Goal: Check status

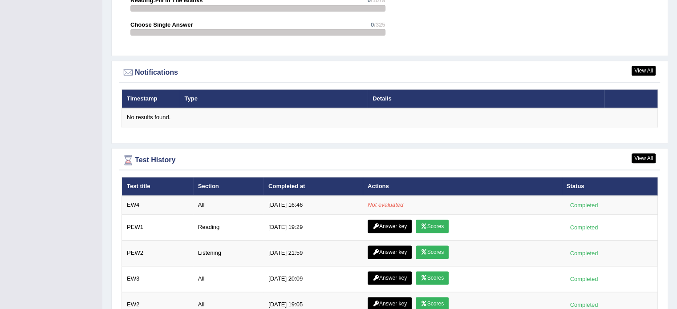
scroll to position [1102, 0]
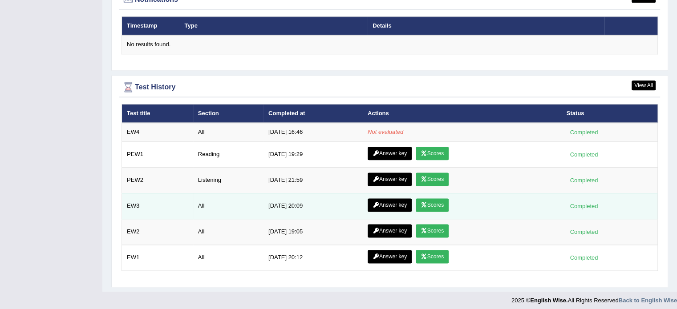
click at [437, 205] on link "Scores" at bounding box center [432, 205] width 33 height 13
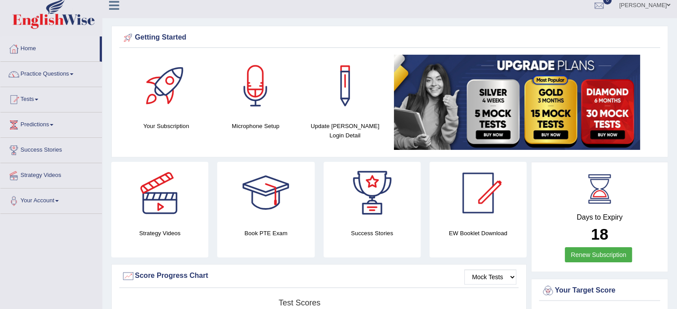
scroll to position [2, 0]
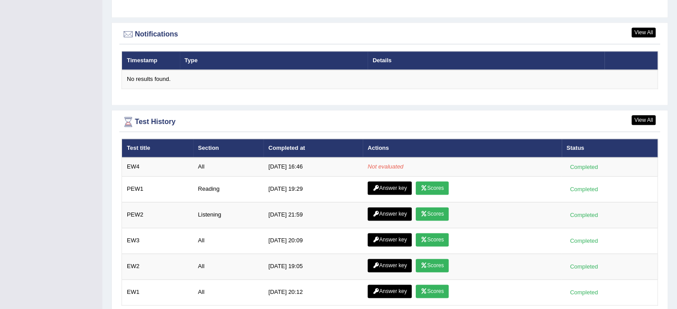
scroll to position [1068, 0]
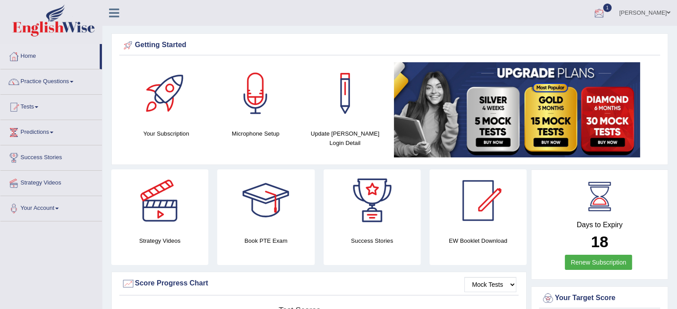
click at [612, 10] on span "1" at bounding box center [607, 8] width 9 height 8
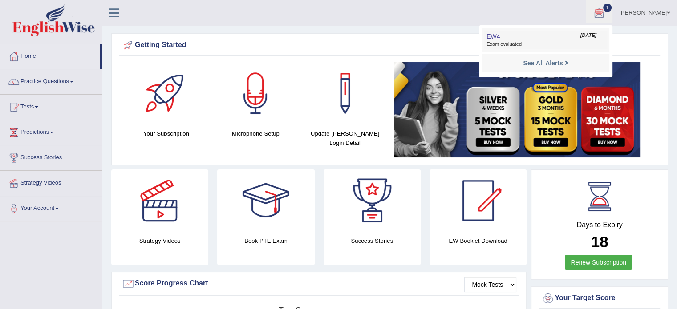
click at [550, 37] on link "EW4 Aug 12, 2025 Exam evaluated" at bounding box center [545, 40] width 123 height 19
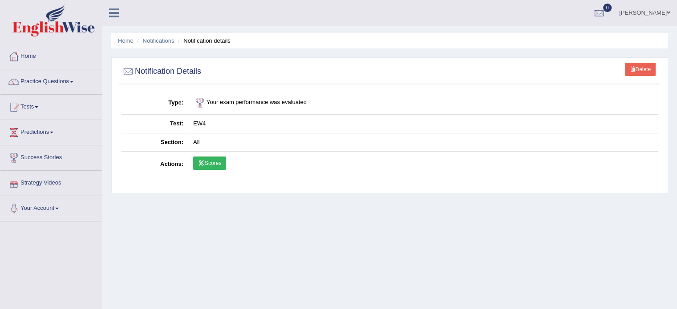
click at [219, 163] on link "Scores" at bounding box center [209, 163] width 33 height 13
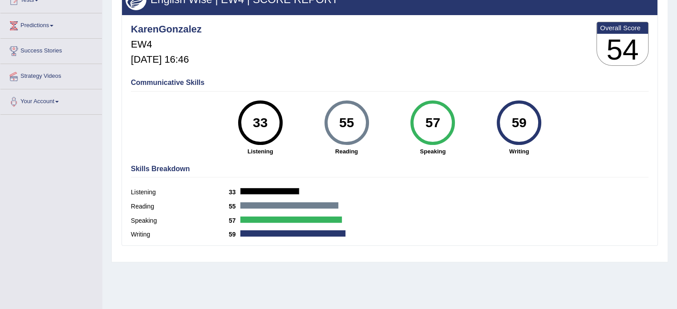
scroll to position [89, 0]
